Goal: Task Accomplishment & Management: Manage account settings

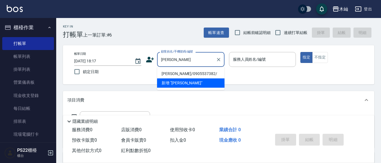
drag, startPoint x: 184, startPoint y: 73, endPoint x: 228, endPoint y: 62, distance: 45.3
click at [184, 73] on li "[PERSON_NAME]/0905537382/" at bounding box center [190, 73] width 67 height 9
type input "[PERSON_NAME]/0905537382/"
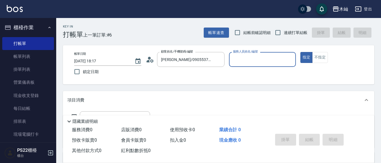
click at [249, 55] on input "服務人員姓名/編號" at bounding box center [262, 59] width 62 height 10
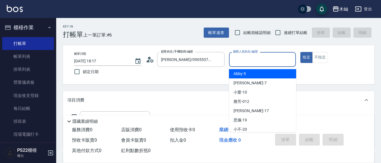
click at [251, 74] on div "Abby -5" at bounding box center [262, 73] width 67 height 9
type input "Abby-5"
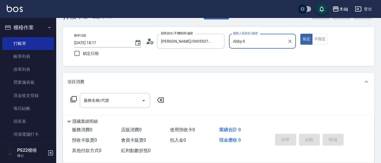
scroll to position [28, 0]
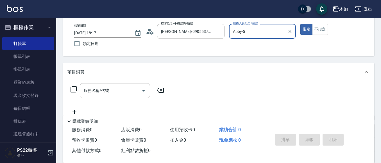
drag, startPoint x: 131, startPoint y: 86, endPoint x: 129, endPoint y: 84, distance: 2.9
click at [131, 86] on input "服務名稱/代號" at bounding box center [110, 91] width 57 height 10
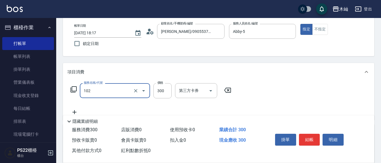
type input "精油洗髮(102)"
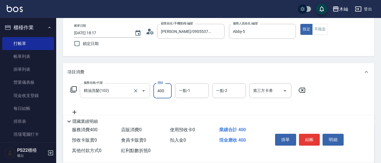
type input "400"
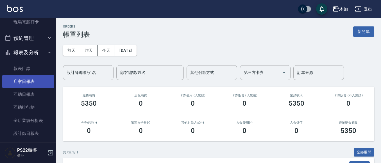
scroll to position [140, 0]
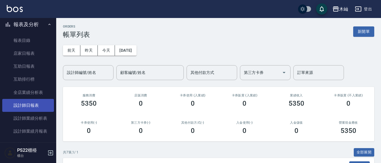
click at [40, 104] on link "設計師日報表" at bounding box center [28, 105] width 52 height 13
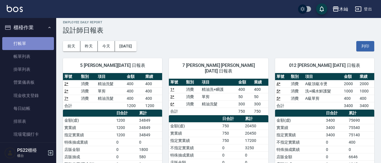
click at [29, 47] on link "打帳單" at bounding box center [28, 43] width 52 height 13
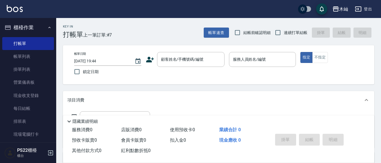
click at [177, 89] on div "Key In 打帳單 上一筆訂單:#7 帳單速查 結帳前確認明細 連續打單結帳 掛單 結帳 明細 帳單日期 [DATE] 19:44 鎖定日期 顧客姓名/手機…" at bounding box center [218, 145] width 324 height 255
click at [20, 44] on link "打帳單" at bounding box center [28, 43] width 52 height 13
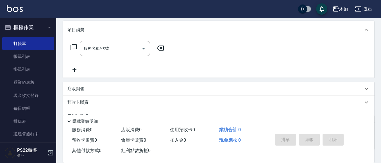
scroll to position [84, 0]
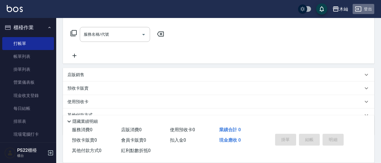
click at [368, 10] on button "登出" at bounding box center [363, 9] width 22 height 10
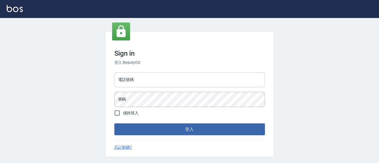
click at [180, 81] on input "電話號碼" at bounding box center [189, 79] width 150 height 15
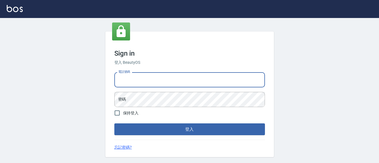
type input "0929726667"
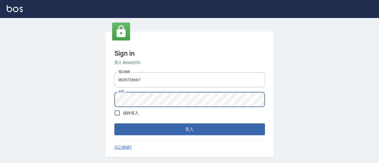
click at [114, 123] on button "登入" at bounding box center [189, 129] width 150 height 12
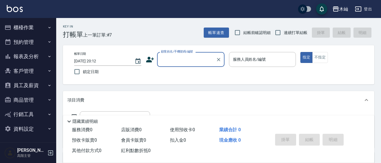
click at [25, 58] on button "報表及分析" at bounding box center [28, 56] width 52 height 15
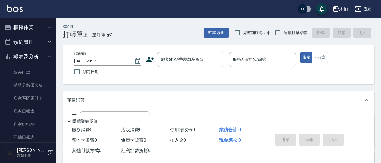
click at [38, 56] on button "報表及分析" at bounding box center [28, 56] width 52 height 15
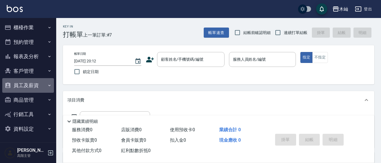
click at [38, 86] on button "員工及薪資" at bounding box center [28, 85] width 52 height 15
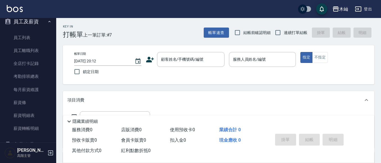
scroll to position [84, 0]
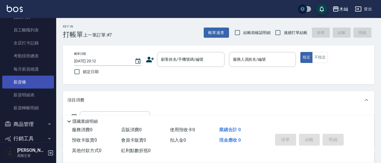
click at [42, 81] on link "薪資條" at bounding box center [28, 81] width 52 height 13
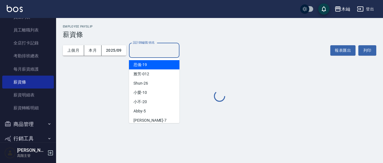
click at [139, 51] on input "設計師編號/姓名" at bounding box center [154, 50] width 45 height 10
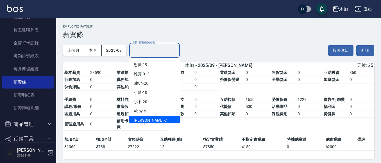
click at [155, 118] on div "玟玟 -7" at bounding box center [154, 120] width 51 height 9
click at [156, 52] on input "玟玟-7" at bounding box center [150, 50] width 37 height 10
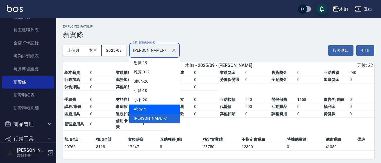
click at [165, 109] on div "Abby -5" at bounding box center [154, 108] width 51 height 9
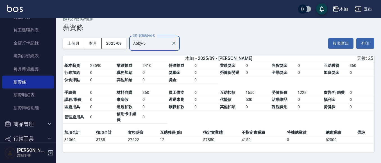
scroll to position [9, 0]
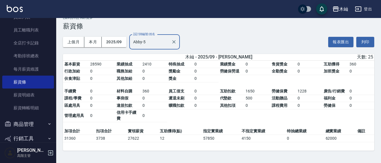
click at [166, 44] on input "Abby-5" at bounding box center [150, 42] width 37 height 10
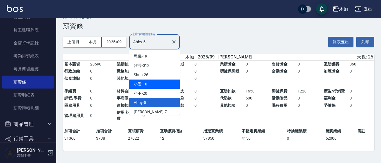
click at [161, 85] on div "小愛 -10" at bounding box center [154, 83] width 51 height 9
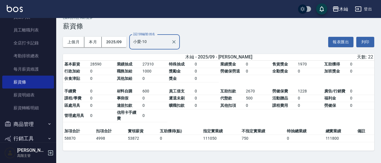
click at [154, 43] on input "小愛-10" at bounding box center [150, 42] width 37 height 10
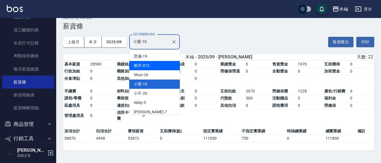
click at [155, 62] on div "雅芳 -012" at bounding box center [154, 65] width 51 height 9
type input "雅芳-012"
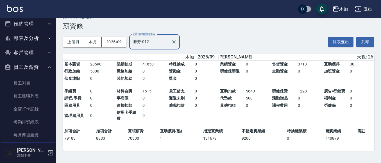
scroll to position [0, 0]
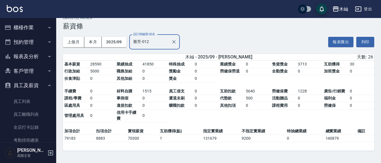
click at [37, 26] on button "櫃檯作業" at bounding box center [28, 27] width 52 height 15
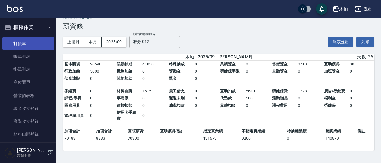
click at [38, 37] on link "打帳單" at bounding box center [28, 43] width 52 height 13
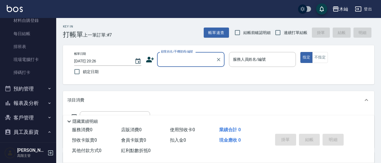
scroll to position [140, 0]
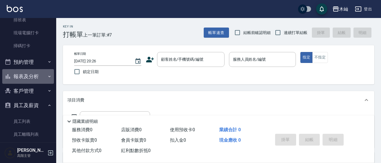
click at [35, 79] on button "報表及分析" at bounding box center [28, 76] width 52 height 15
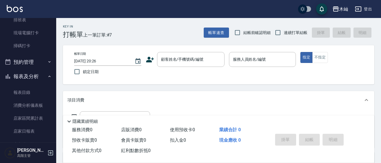
click at [33, 75] on button "報表及分析" at bounding box center [28, 76] width 52 height 15
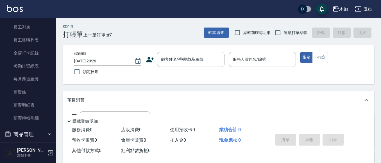
scroll to position [253, 0]
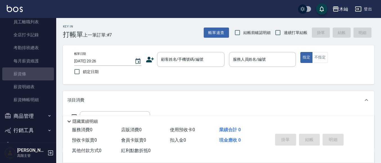
click at [33, 75] on link "薪資條" at bounding box center [28, 73] width 52 height 13
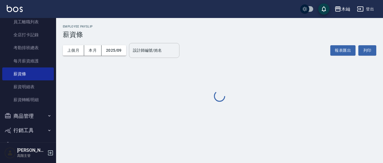
click at [149, 52] on input "設計師編號/姓名" at bounding box center [154, 50] width 45 height 10
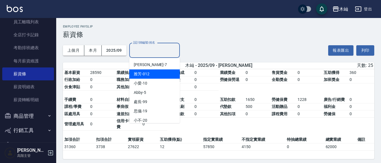
click at [155, 71] on div "雅芳 -012" at bounding box center [154, 73] width 51 height 9
type input "雅芳-012"
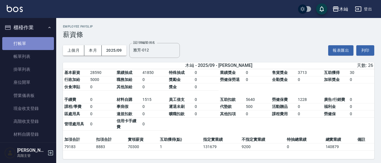
click at [33, 42] on link "打帳單" at bounding box center [28, 43] width 52 height 13
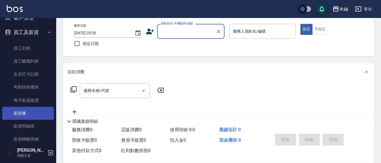
scroll to position [129, 0]
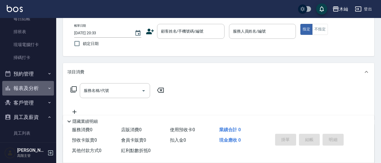
click at [39, 83] on button "報表及分析" at bounding box center [28, 88] width 52 height 15
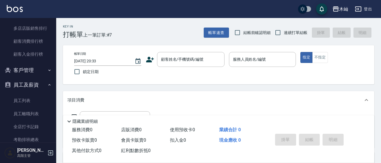
scroll to position [830, 0]
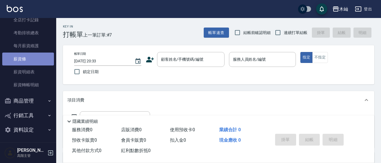
click at [28, 57] on link "薪資條" at bounding box center [28, 58] width 52 height 13
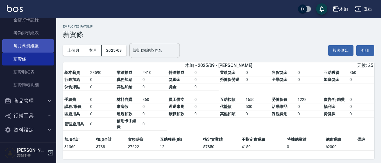
click at [21, 44] on link "每月薪資維護" at bounding box center [28, 45] width 52 height 13
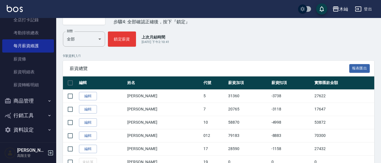
scroll to position [52, 0]
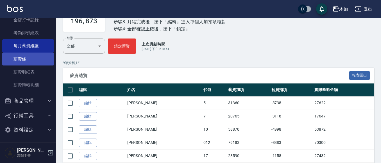
click at [38, 62] on link "薪資條" at bounding box center [28, 58] width 52 height 13
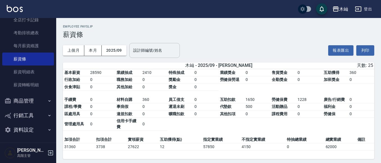
click at [137, 50] on input "設計師編號/姓名" at bounding box center [154, 50] width 45 height 10
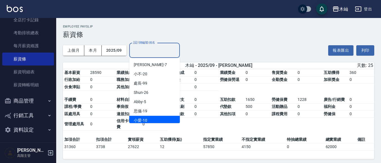
click at [163, 118] on div "小愛 -10" at bounding box center [154, 120] width 51 height 9
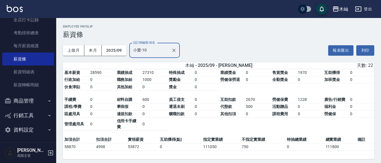
click at [159, 54] on input "小愛-10" at bounding box center [150, 50] width 37 height 10
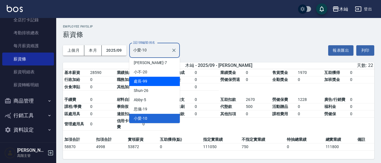
scroll to position [23, 0]
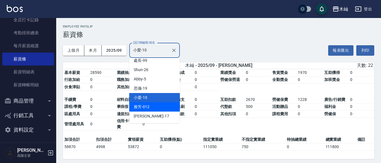
click at [161, 108] on div "雅芳 -012" at bounding box center [154, 106] width 51 height 9
type input "雅芳-012"
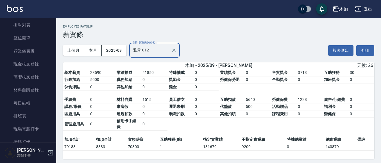
scroll to position [0, 0]
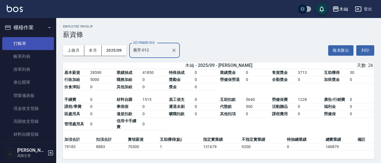
click at [36, 40] on link "打帳單" at bounding box center [28, 43] width 52 height 13
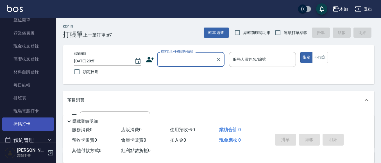
scroll to position [56, 0]
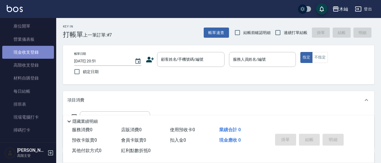
click at [44, 52] on link "現金收支登錄" at bounding box center [28, 52] width 52 height 13
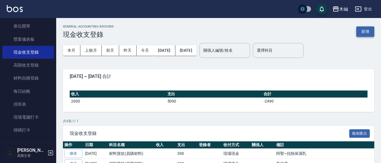
click at [365, 34] on button "新增" at bounding box center [365, 31] width 18 height 10
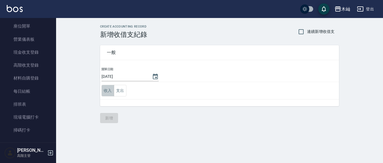
click at [109, 92] on button "收入" at bounding box center [108, 91] width 13 height 12
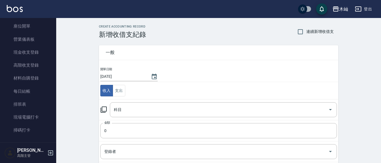
click at [100, 107] on icon at bounding box center [103, 109] width 7 height 7
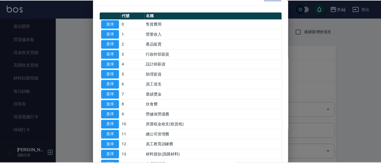
scroll to position [28, 0]
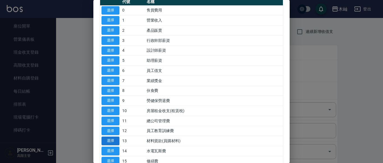
click at [113, 141] on button "選擇" at bounding box center [111, 140] width 18 height 9
type input "13 材料貨款(員購材料)"
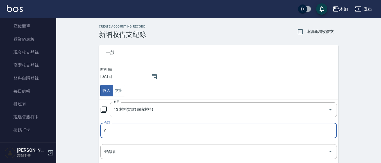
click at [120, 128] on input "0" at bounding box center [218, 130] width 236 height 15
type input "2770"
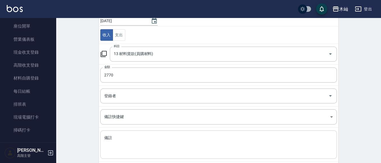
scroll to position [56, 0]
click at [127, 137] on textarea "備註" at bounding box center [218, 143] width 228 height 19
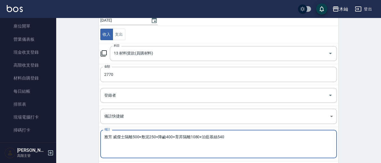
scroll to position [85, 0]
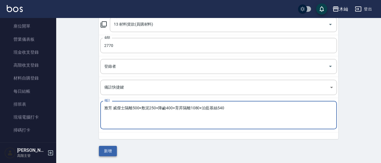
type textarea "雅芳 威傑士隔離500+敷泥250+降鹼400+育昇隔離1080+泊藍慕絲540"
click at [107, 151] on button "新增" at bounding box center [108, 151] width 18 height 10
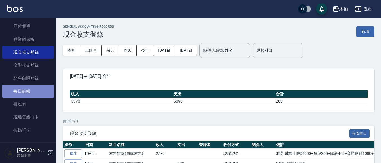
click at [40, 91] on link "每日結帳" at bounding box center [28, 91] width 52 height 13
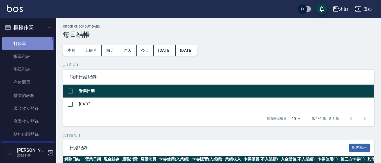
click at [26, 46] on link "打帳單" at bounding box center [28, 43] width 52 height 13
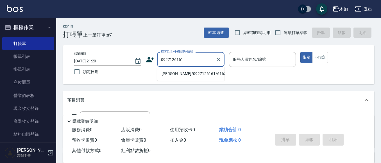
click at [186, 72] on li "徐國榮/0927126161/616312" at bounding box center [190, 73] width 67 height 9
type input "徐國榮/0927126161/616312"
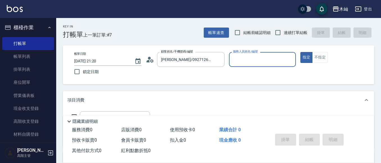
type input "雅芳-012"
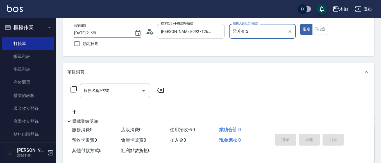
drag, startPoint x: 115, startPoint y: 91, endPoint x: 111, endPoint y: 89, distance: 5.1
click at [115, 91] on input "服務名稱/代號" at bounding box center [110, 91] width 57 height 10
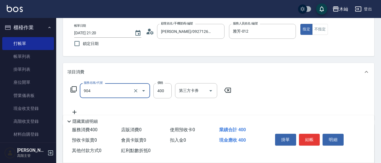
type input "精油洗+瞬護(904)"
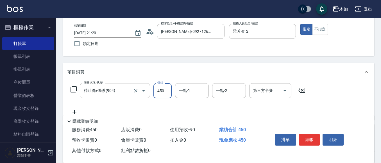
type input "450"
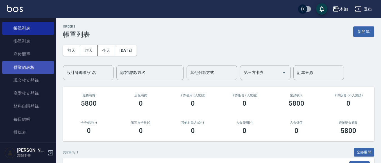
scroll to position [56, 0]
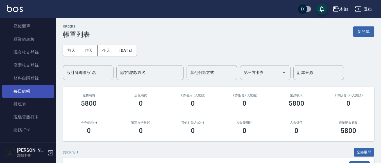
click at [36, 90] on link "每日結帳" at bounding box center [28, 91] width 52 height 13
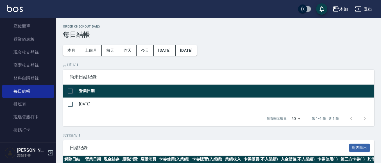
click at [68, 91] on input "checkbox" at bounding box center [70, 91] width 12 height 12
checkbox input "true"
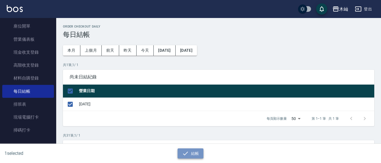
click at [182, 151] on icon "button" at bounding box center [185, 153] width 7 height 7
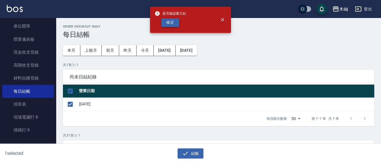
click at [170, 24] on button "確定" at bounding box center [170, 22] width 18 height 9
checkbox input "false"
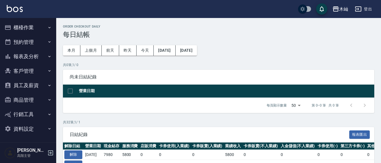
click at [29, 61] on button "報表及分析" at bounding box center [28, 56] width 52 height 15
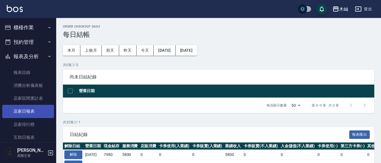
click at [31, 107] on link "店家日報表" at bounding box center [28, 111] width 52 height 13
